Goal: Find specific page/section: Find specific page/section

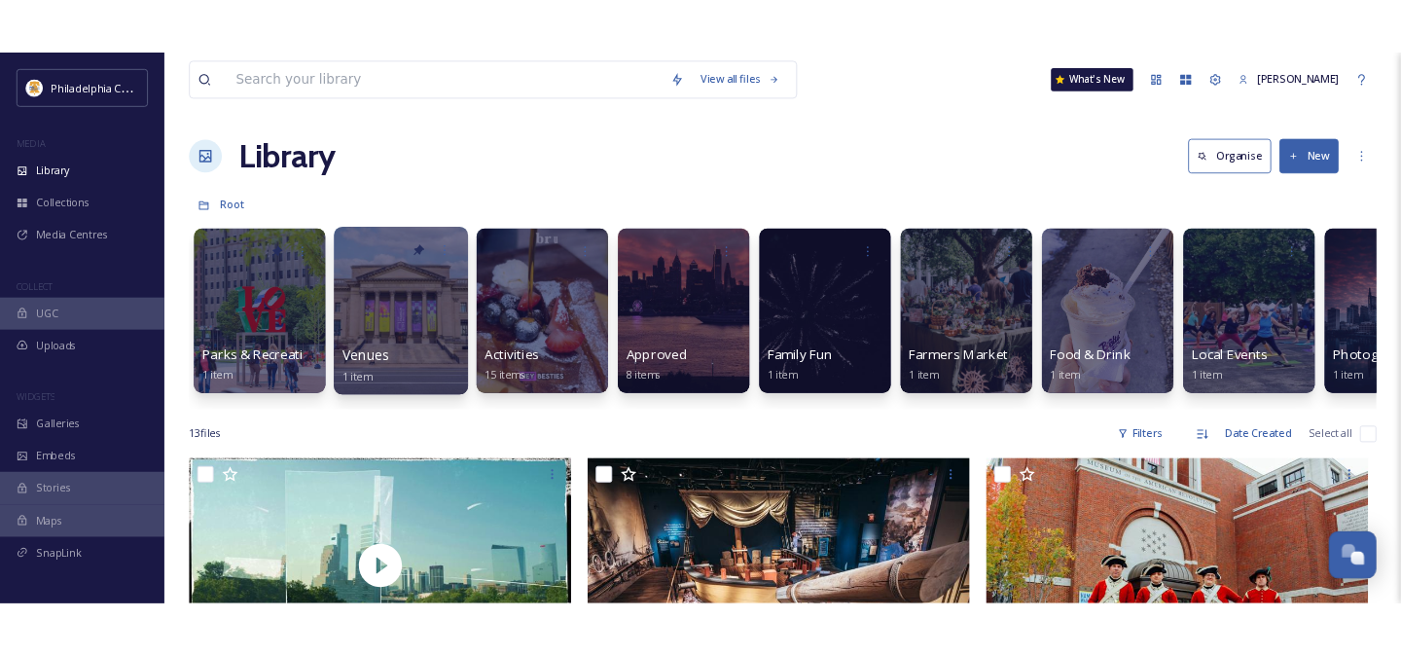
scroll to position [77, 0]
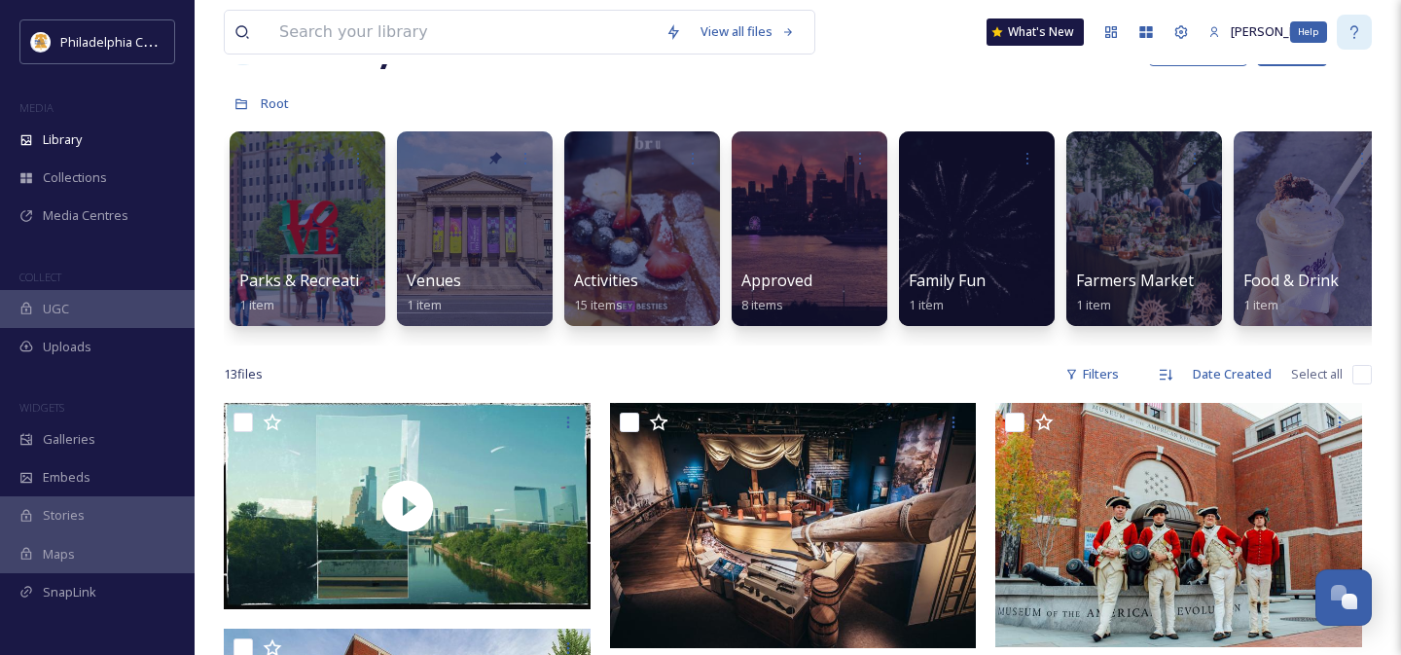
click at [1354, 26] on icon at bounding box center [1355, 31] width 8 height 13
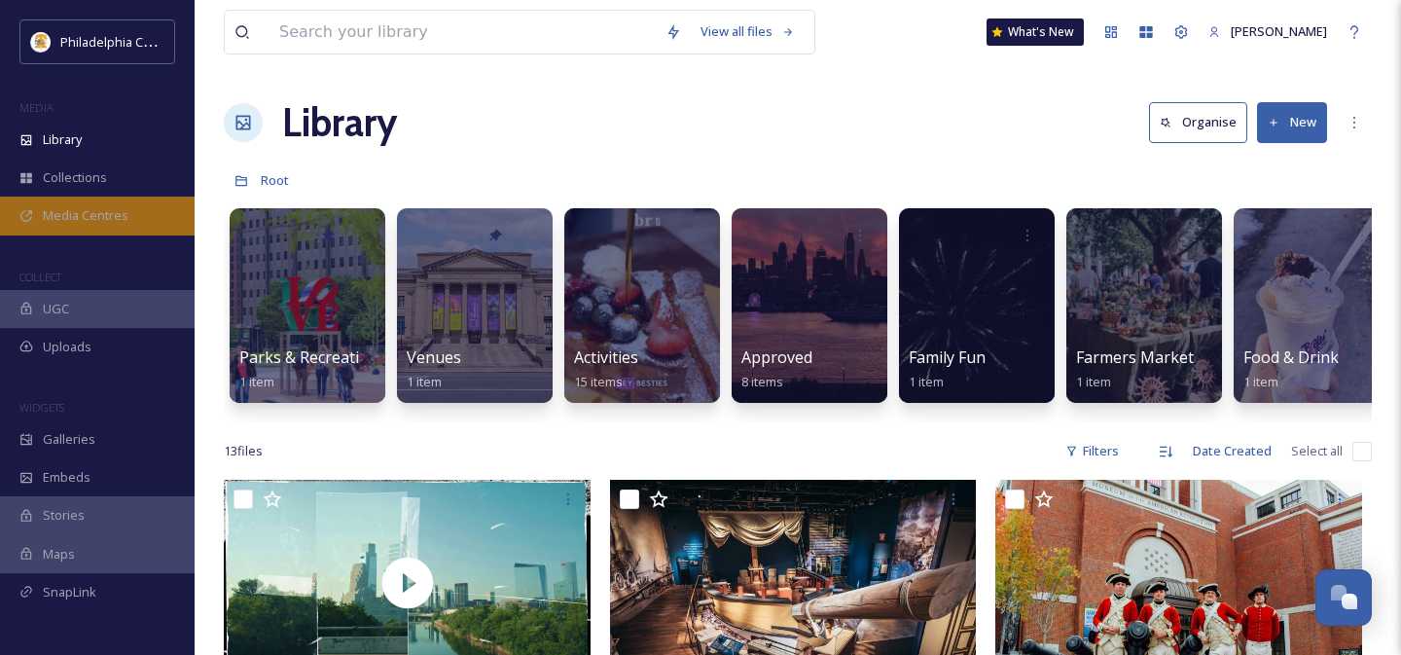
click at [104, 212] on span "Media Centres" at bounding box center [86, 215] width 86 height 18
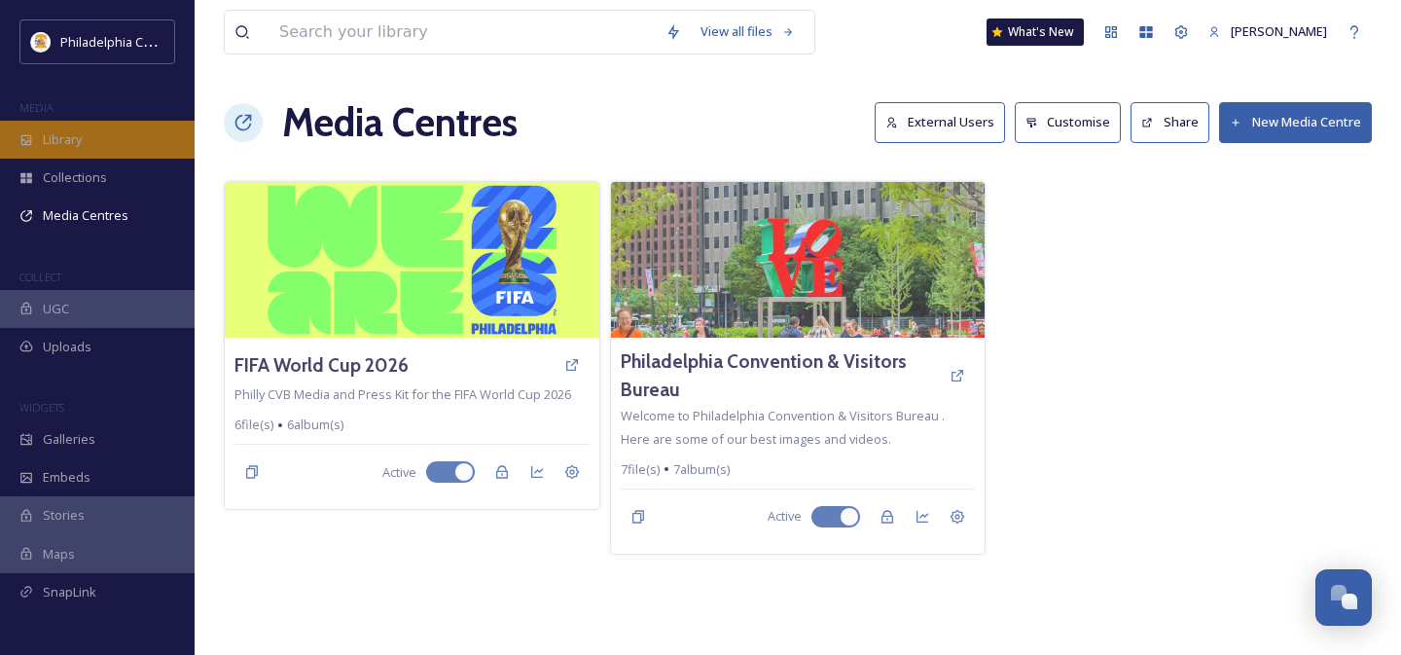
click at [98, 146] on div "Library" at bounding box center [97, 140] width 195 height 38
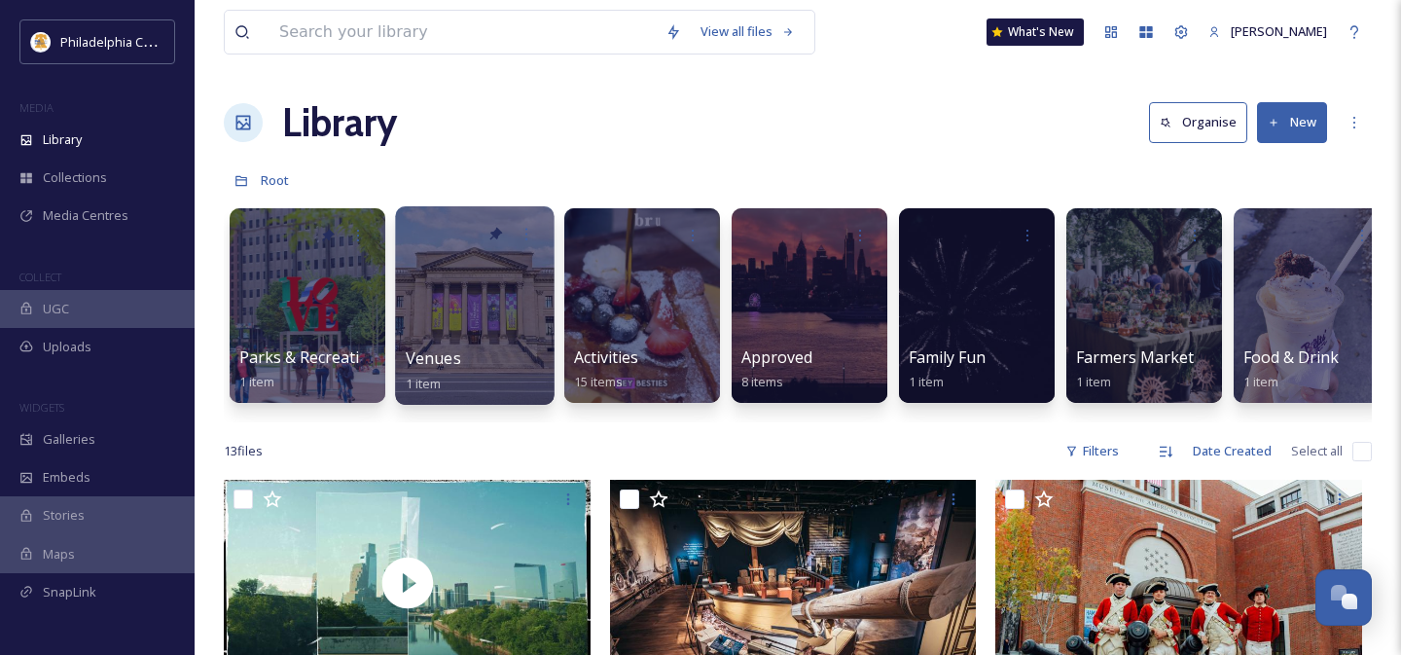
click at [491, 309] on div at bounding box center [474, 305] width 159 height 198
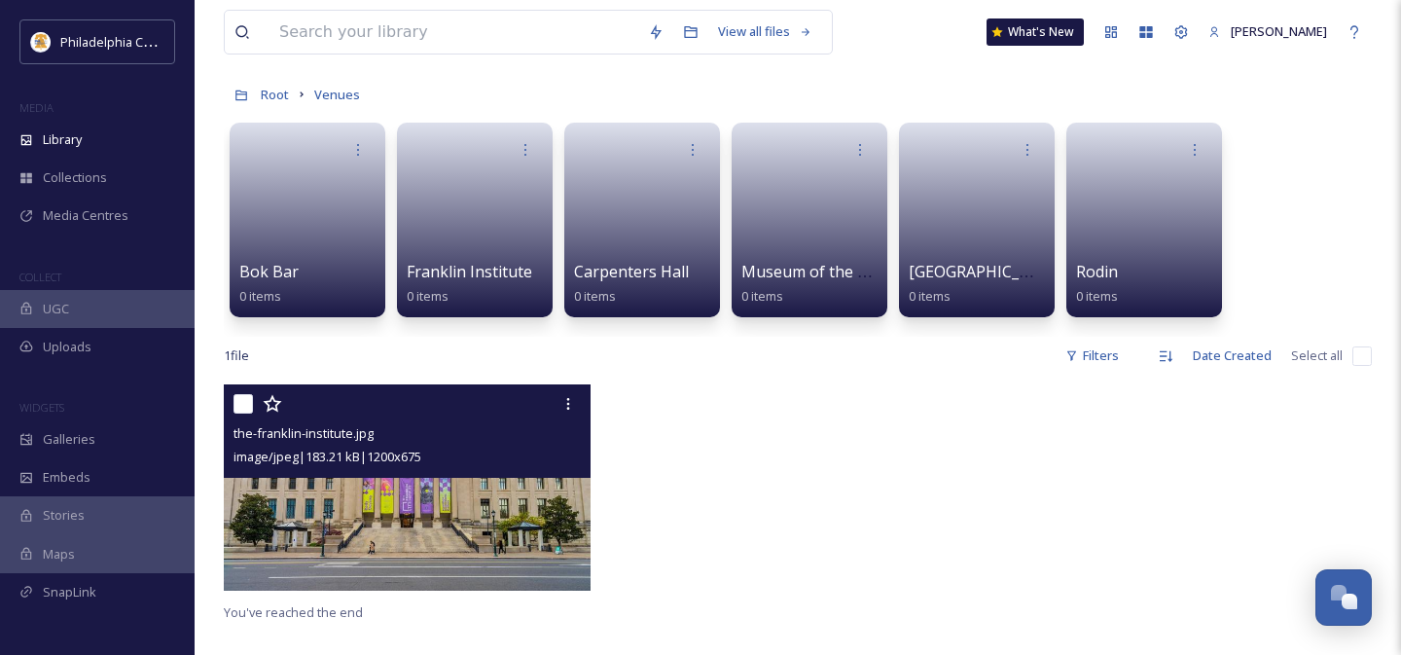
scroll to position [124, 0]
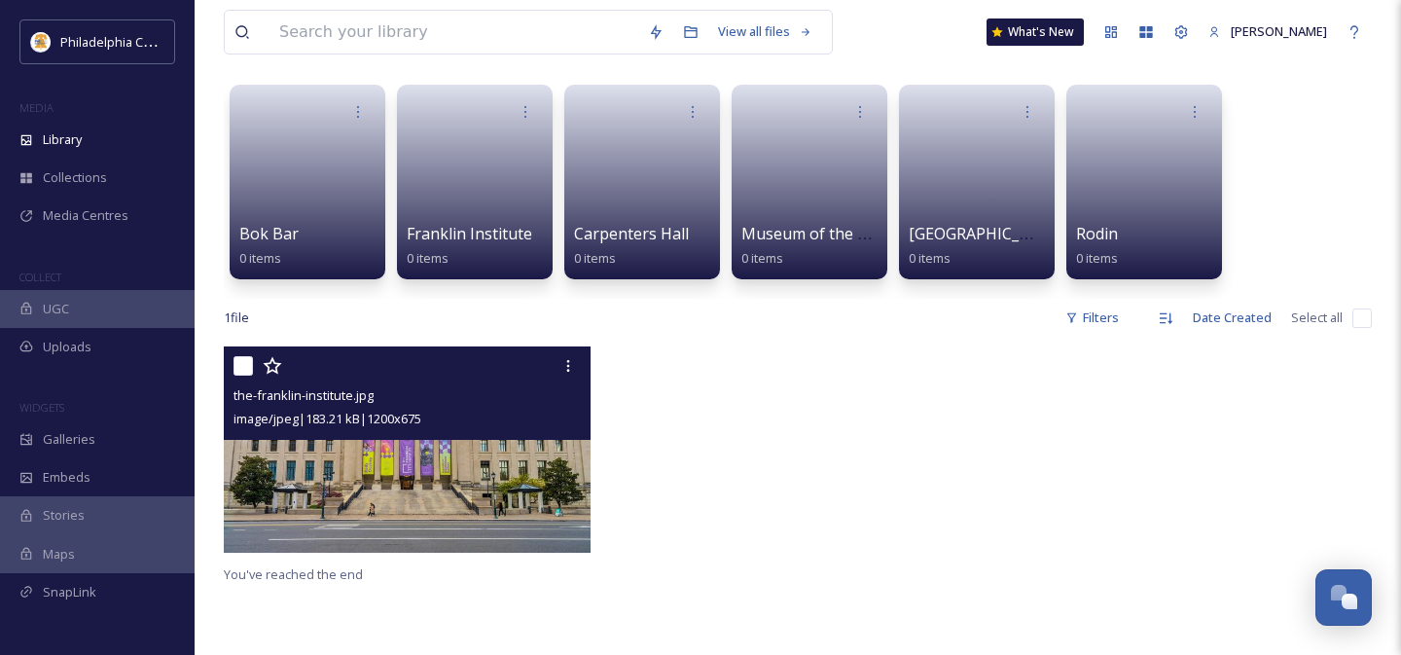
click at [491, 486] on img at bounding box center [407, 449] width 367 height 206
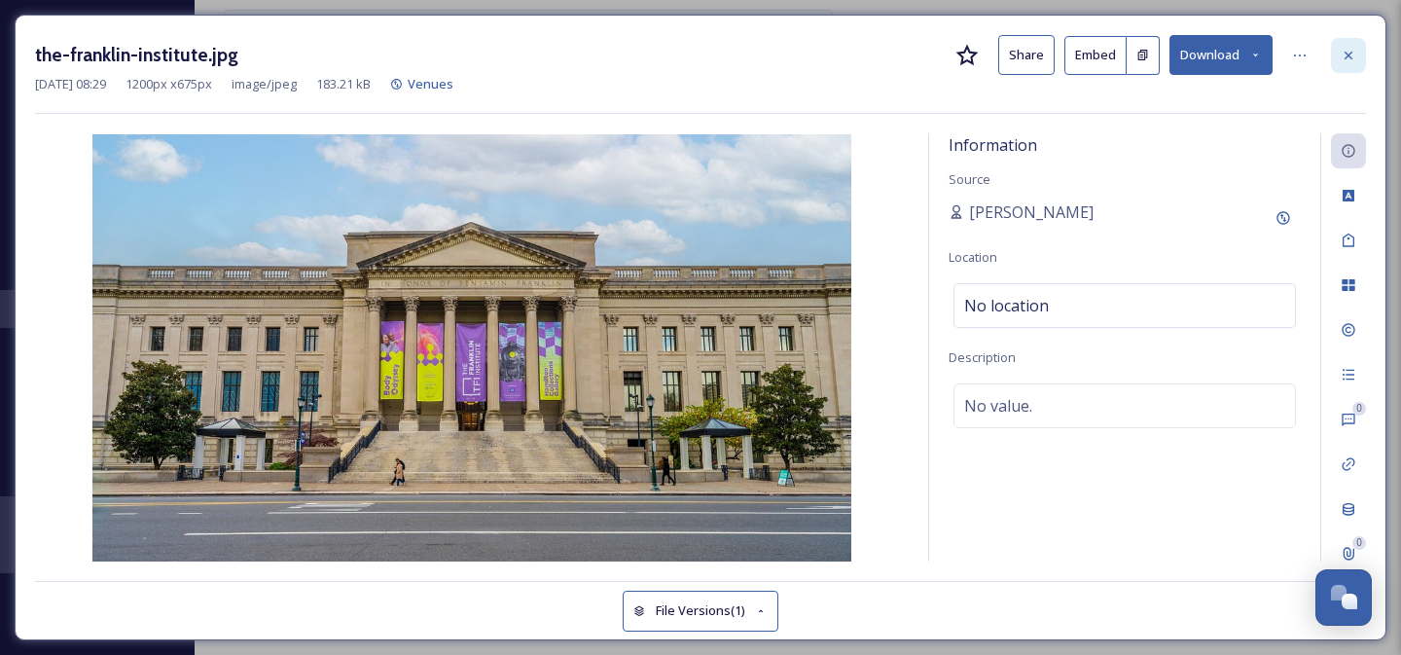
click at [1345, 48] on icon at bounding box center [1349, 56] width 16 height 16
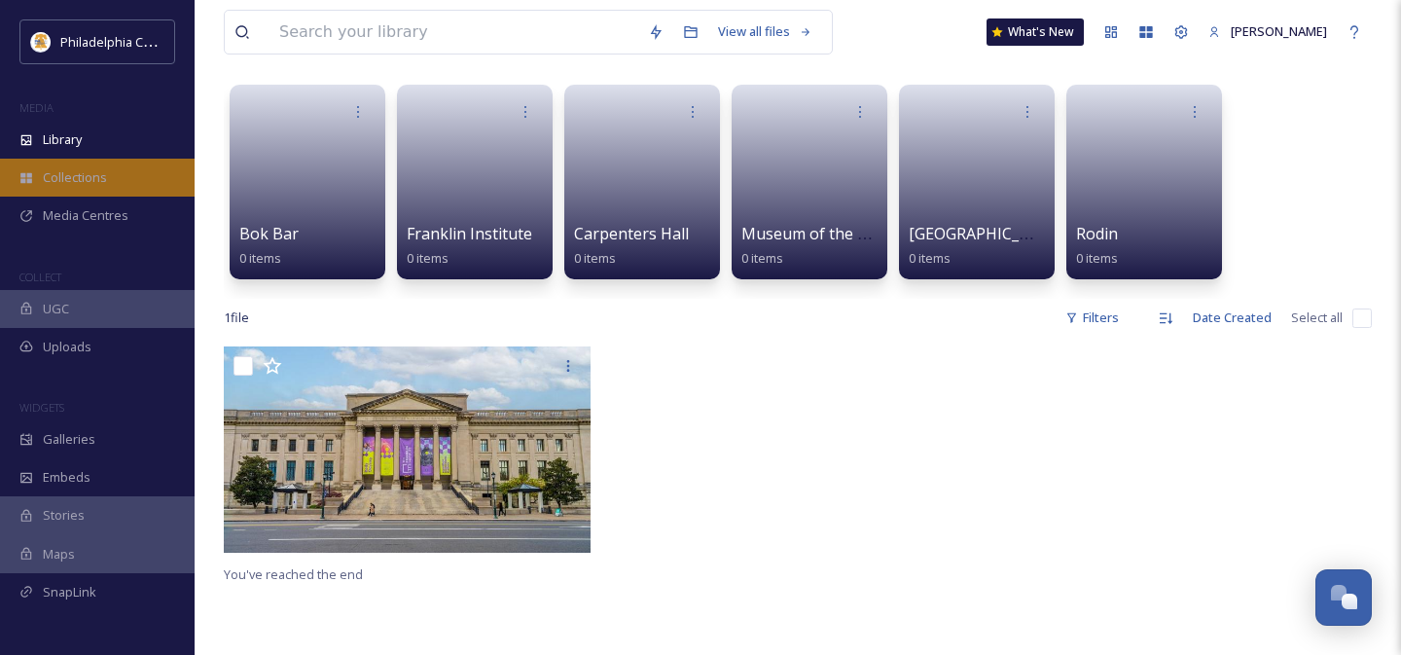
click at [99, 175] on span "Collections" at bounding box center [75, 177] width 64 height 18
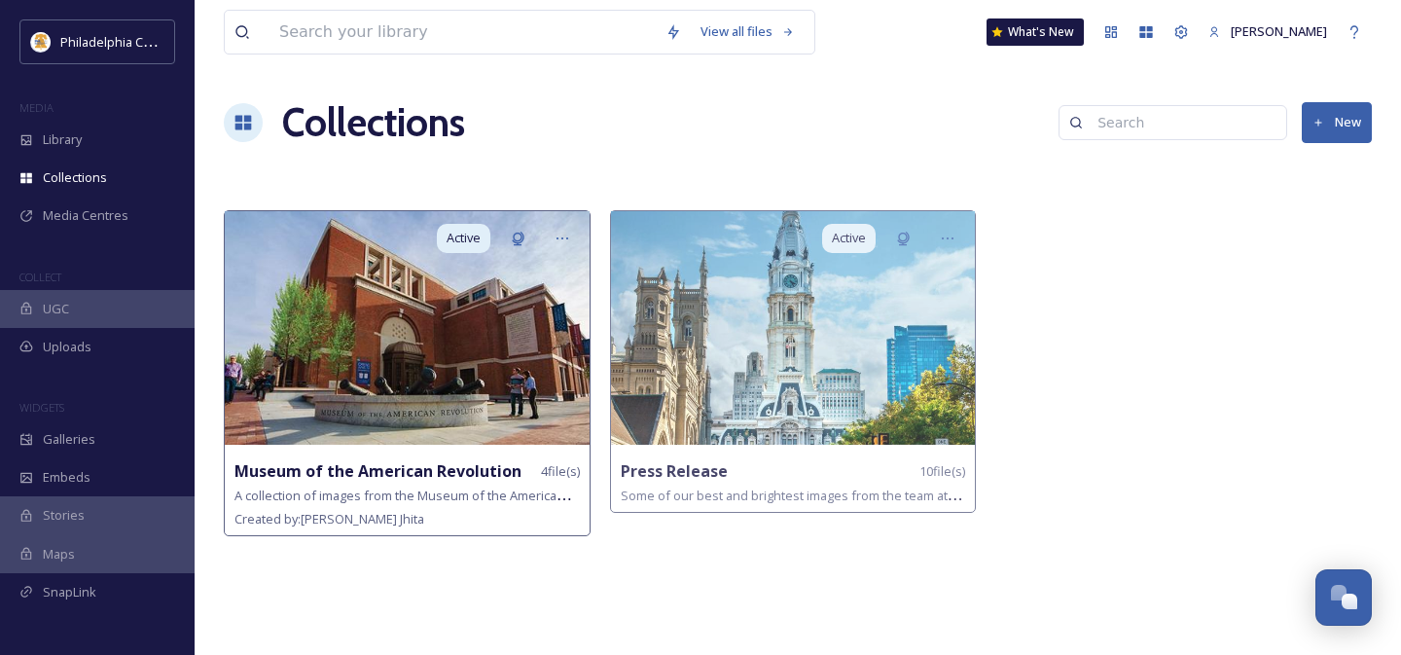
click at [457, 308] on img at bounding box center [407, 328] width 365 height 234
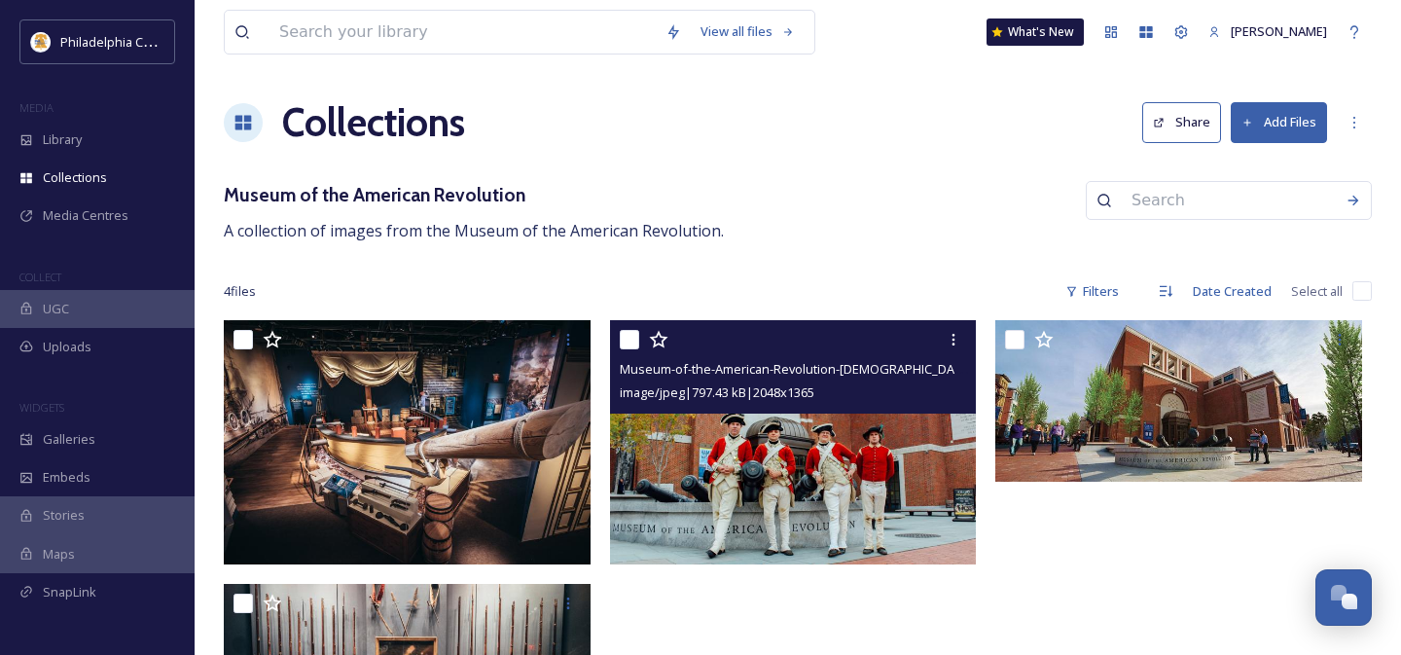
click at [738, 462] on img at bounding box center [793, 442] width 367 height 245
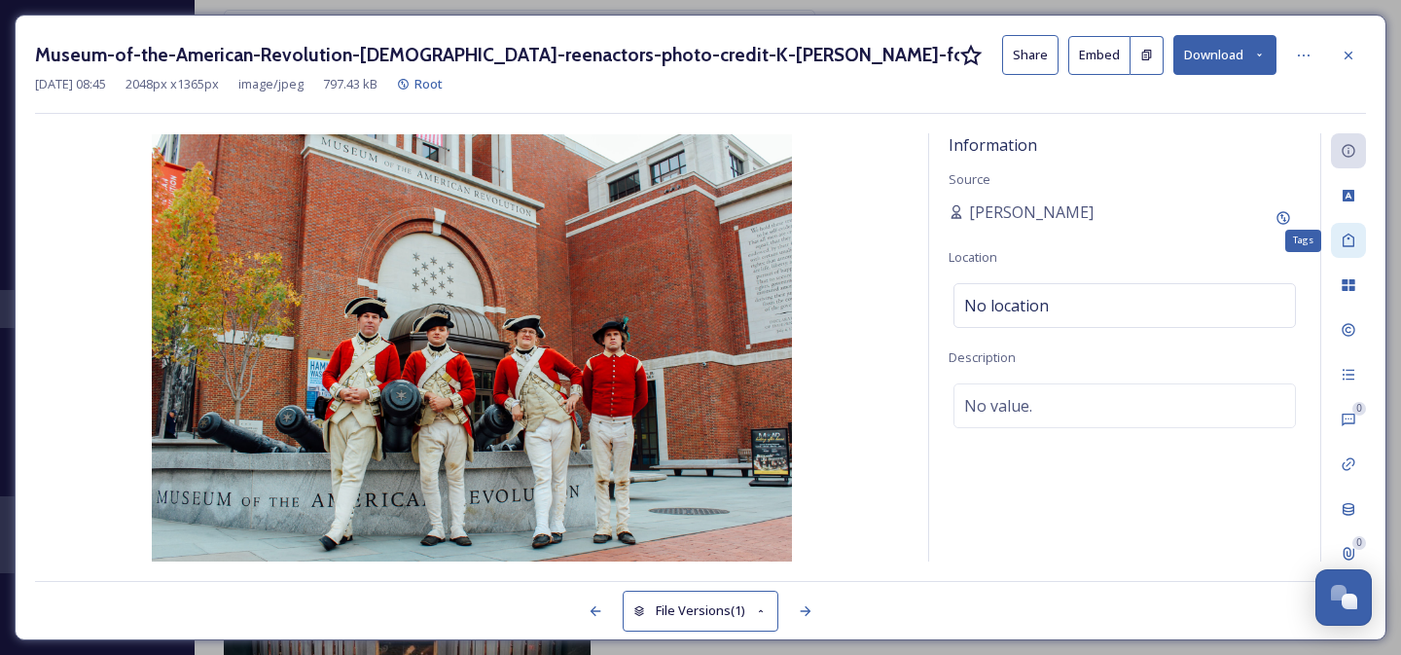
click at [1350, 246] on icon at bounding box center [1349, 241] width 16 height 16
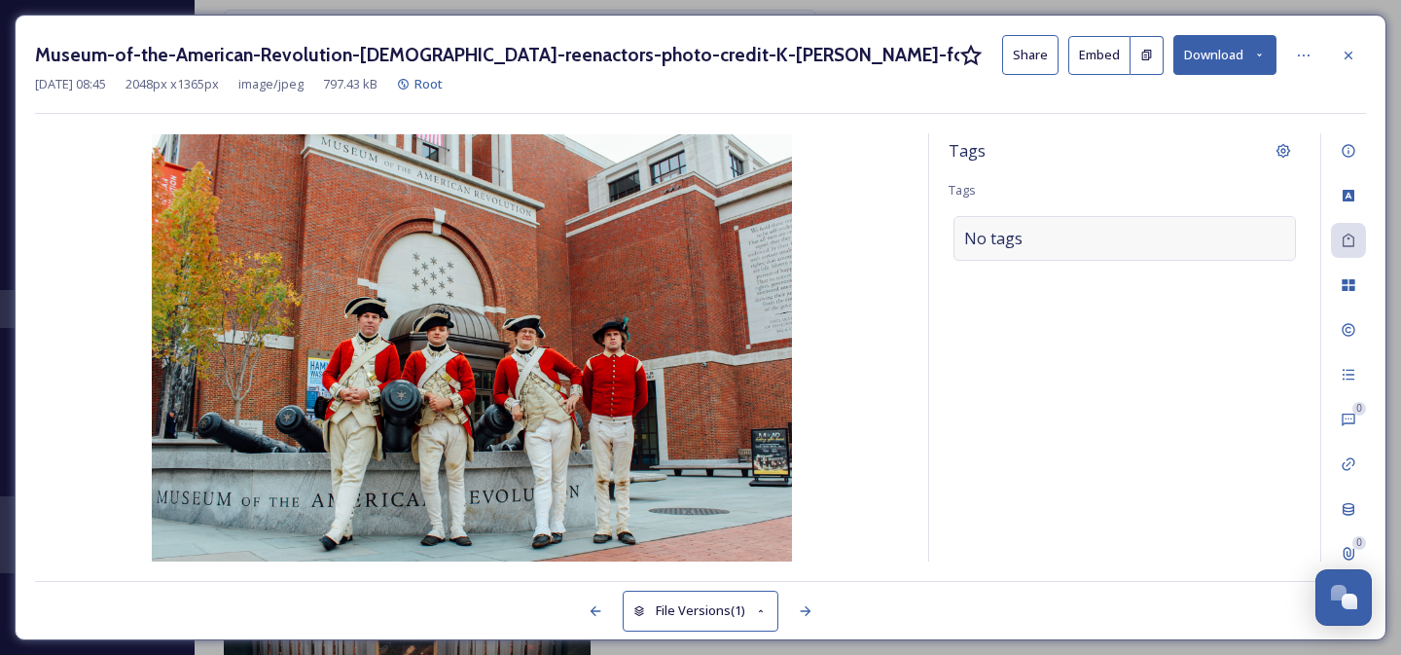
click at [1075, 241] on div "No tags" at bounding box center [1125, 238] width 342 height 45
click at [1075, 241] on input at bounding box center [1061, 238] width 195 height 23
click at [1278, 147] on icon at bounding box center [1284, 151] width 16 height 16
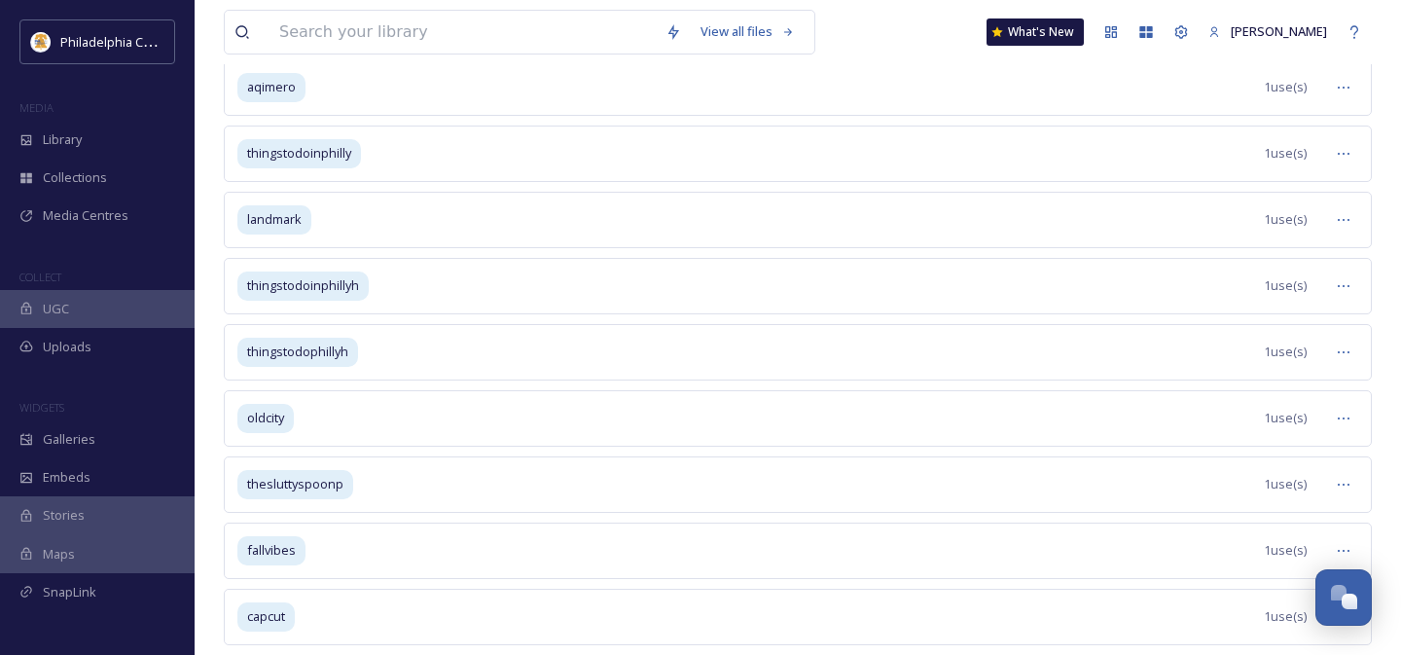
scroll to position [2406, 0]
